Goal: Information Seeking & Learning: Learn about a topic

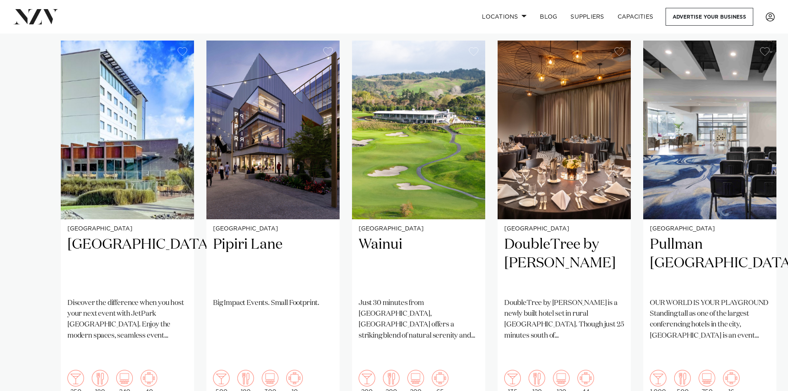
scroll to position [662, 0]
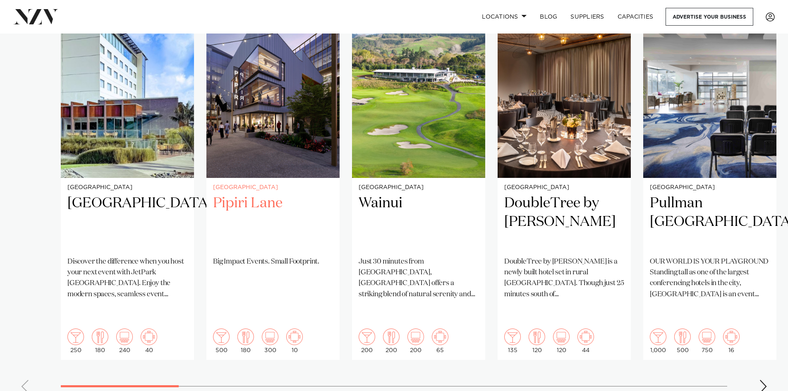
click at [242, 194] on h2 "Pipiri Lane" at bounding box center [273, 222] width 120 height 56
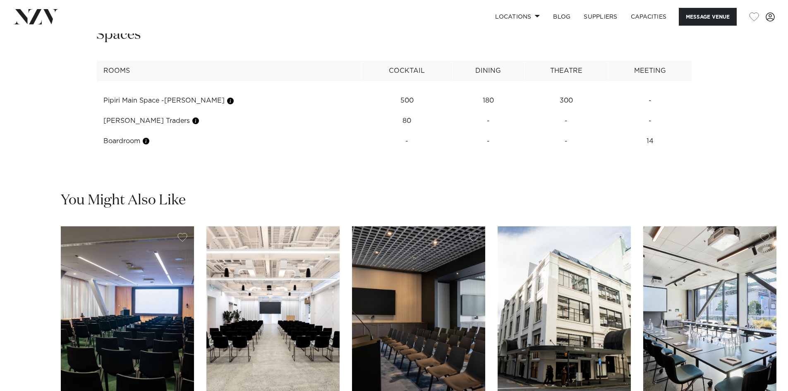
scroll to position [1117, 0]
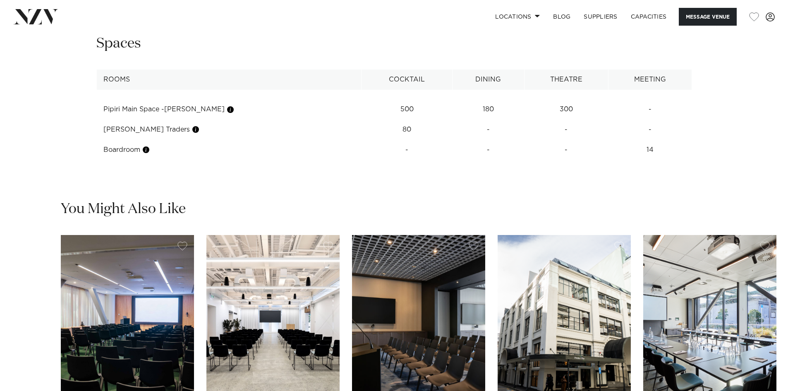
click at [140, 151] on td "Boardroom" at bounding box center [228, 150] width 265 height 20
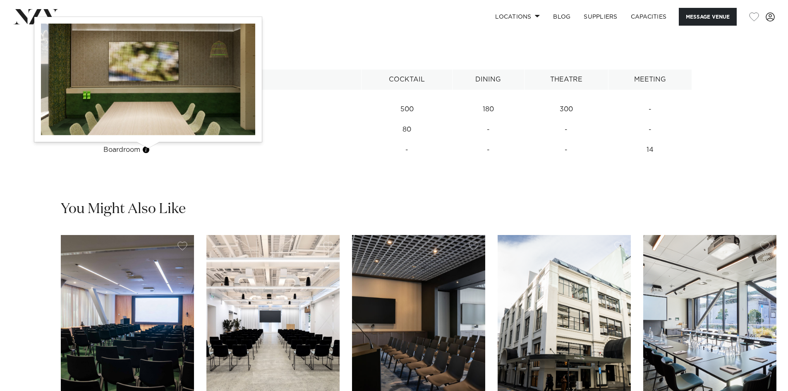
click at [146, 149] on button "button" at bounding box center [146, 150] width 8 height 8
click at [149, 150] on button "button" at bounding box center [146, 150] width 8 height 8
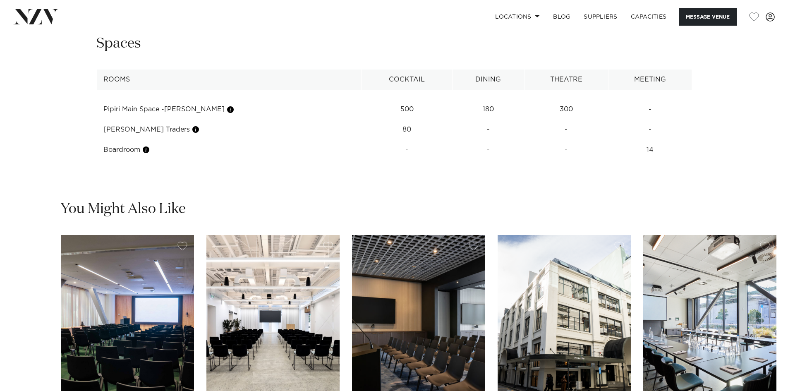
click at [195, 103] on td "Pipiri Main Space -Te Kāhui" at bounding box center [228, 109] width 265 height 20
click at [137, 154] on td "Boardroom" at bounding box center [228, 150] width 265 height 20
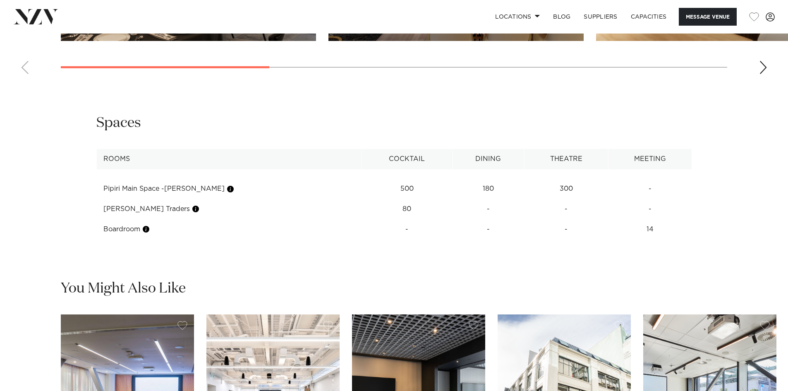
scroll to position [1034, 0]
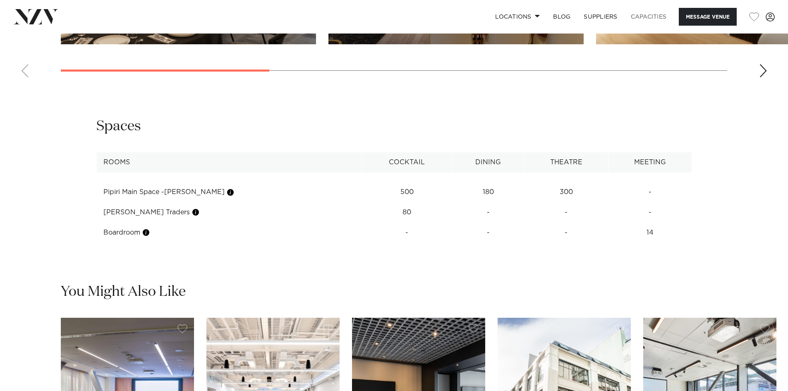
click at [638, 16] on link "Capacities" at bounding box center [648, 17] width 49 height 18
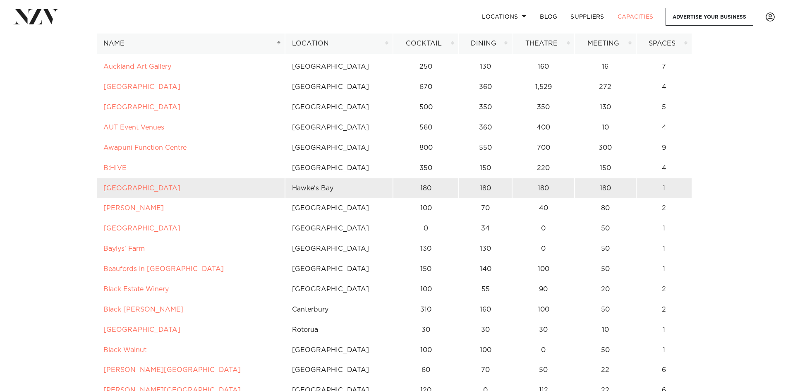
scroll to position [372, 0]
